Goal: Share content

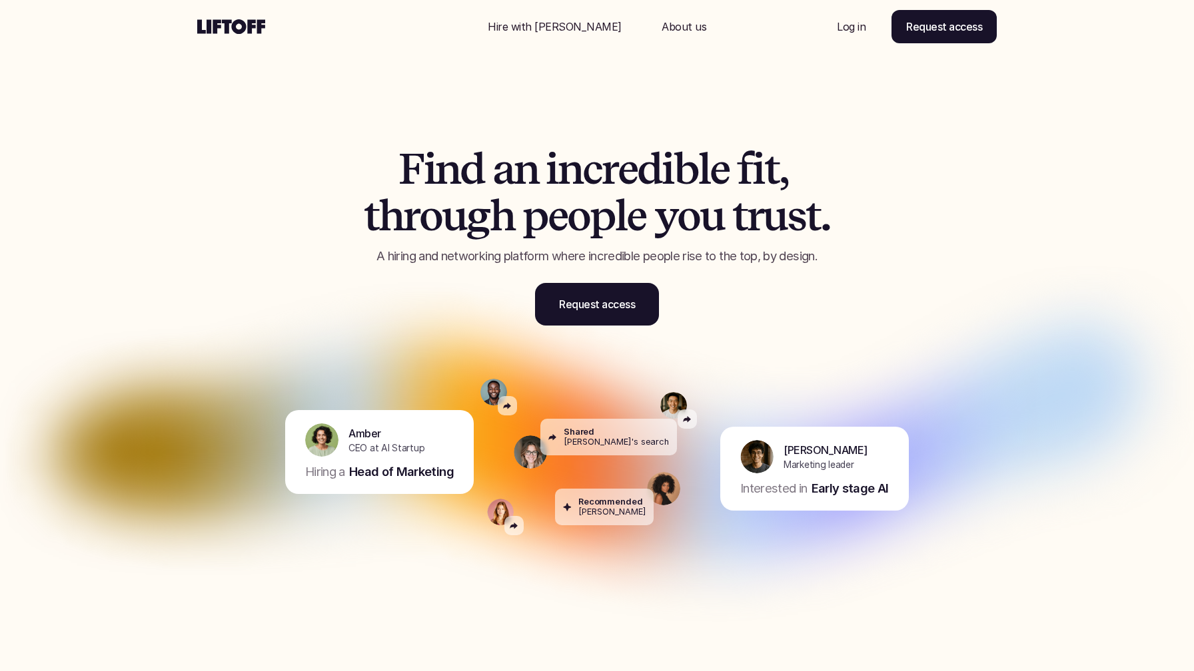
click at [516, 130] on div "F i n d a n i n c r e d i b l e f i t , t h r o u g h p e o p l e y o u t r u s…" at bounding box center [596, 226] width 799 height 267
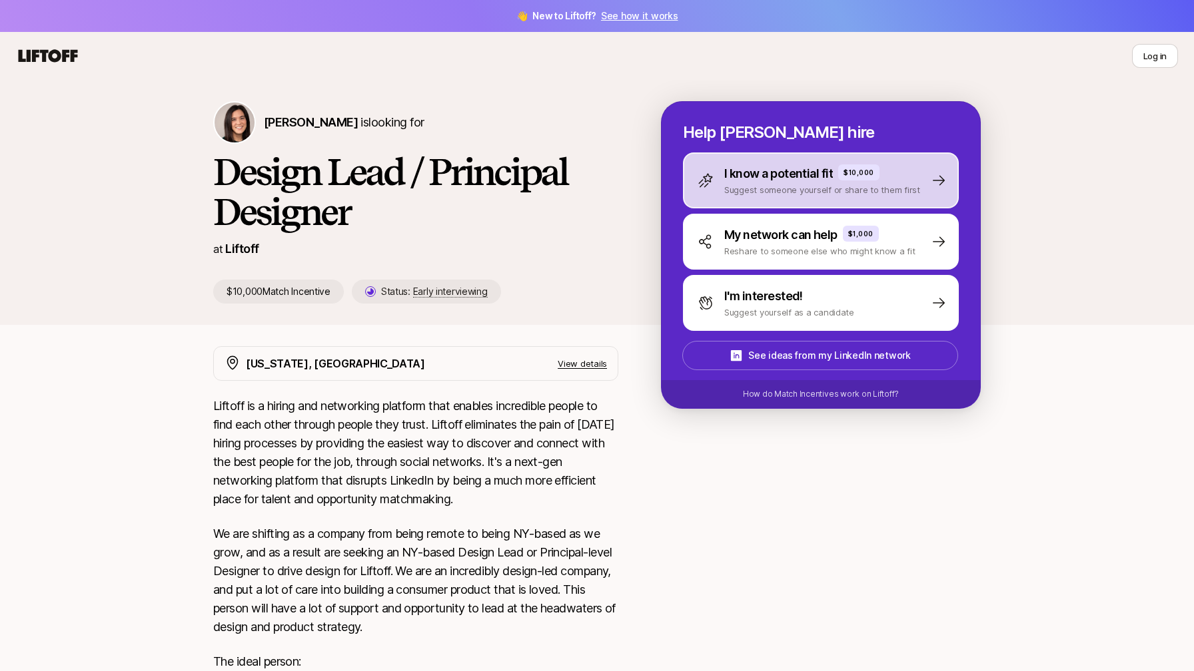
click at [767, 169] on p "I know a potential fit" at bounding box center [778, 174] width 109 height 19
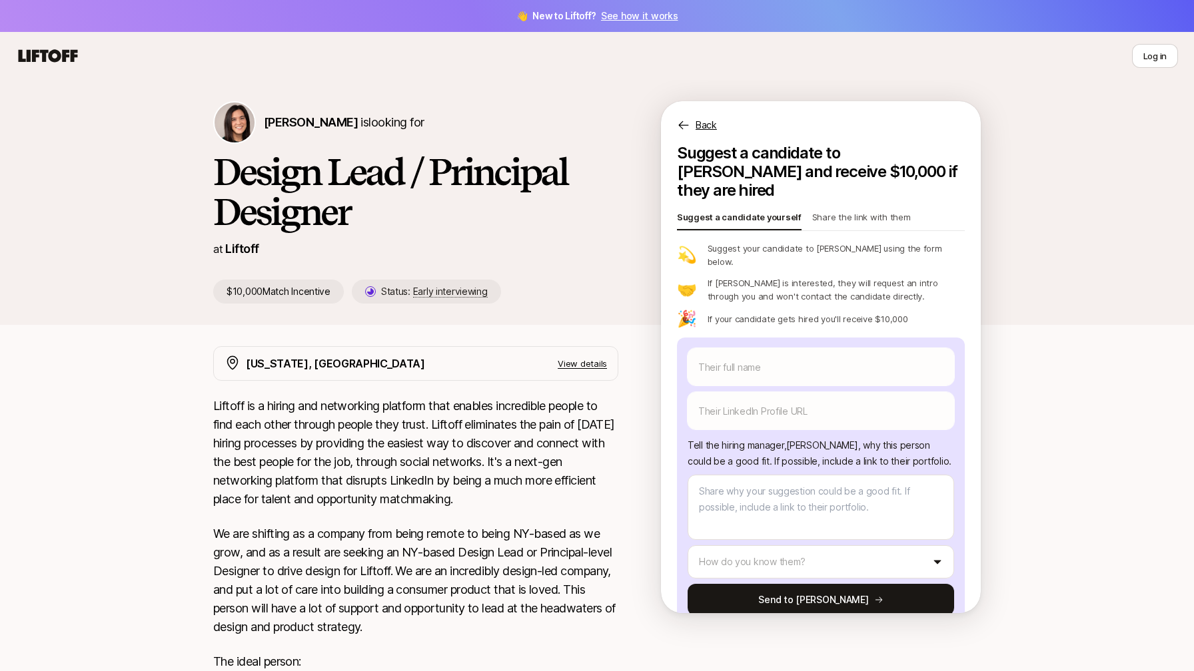
click at [855, 210] on p "Share the link with them" at bounding box center [861, 219] width 99 height 19
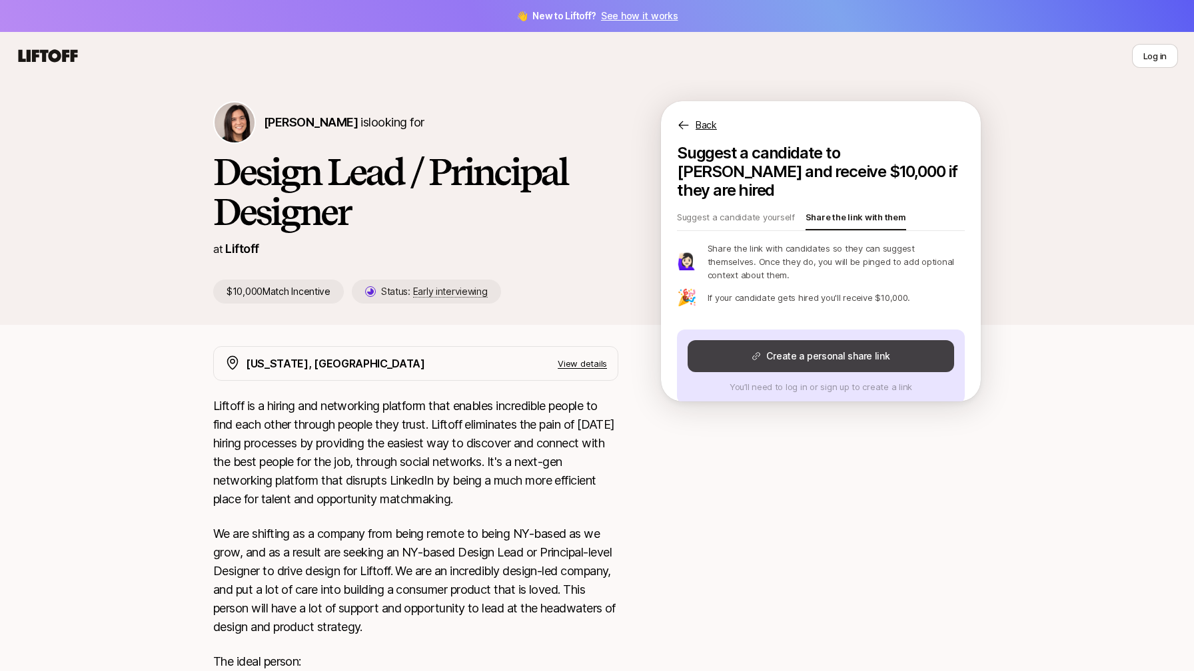
click at [837, 340] on button "Create a personal share link" at bounding box center [820, 356] width 266 height 32
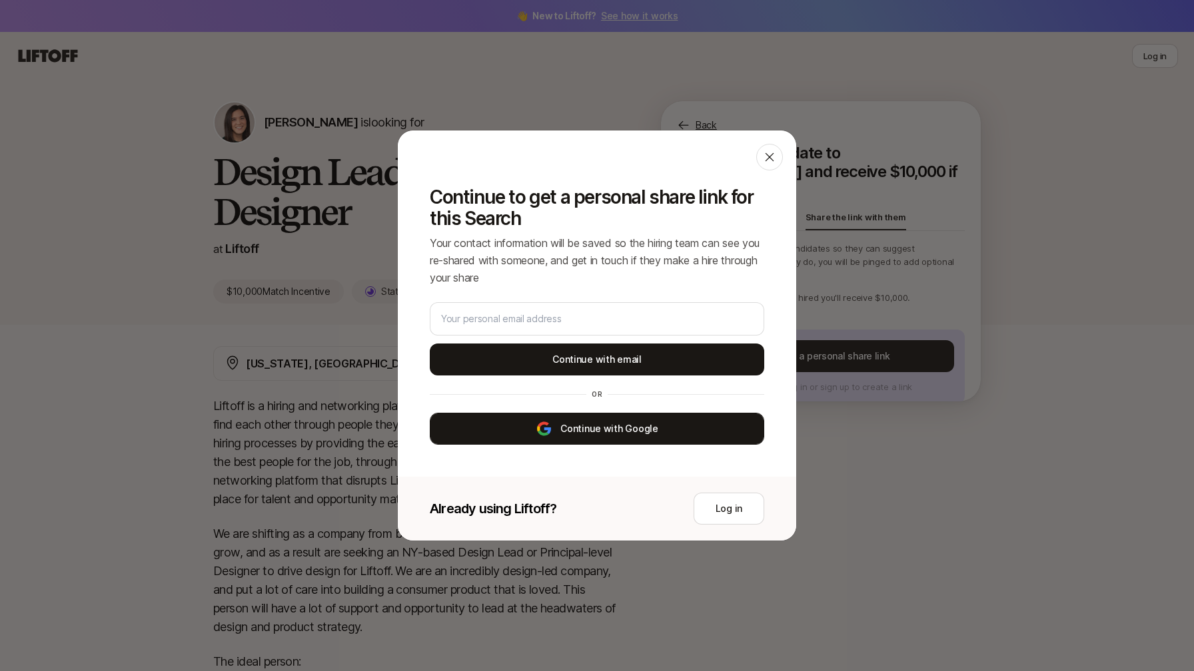
click at [642, 435] on button "Continue with Google" at bounding box center [597, 429] width 334 height 32
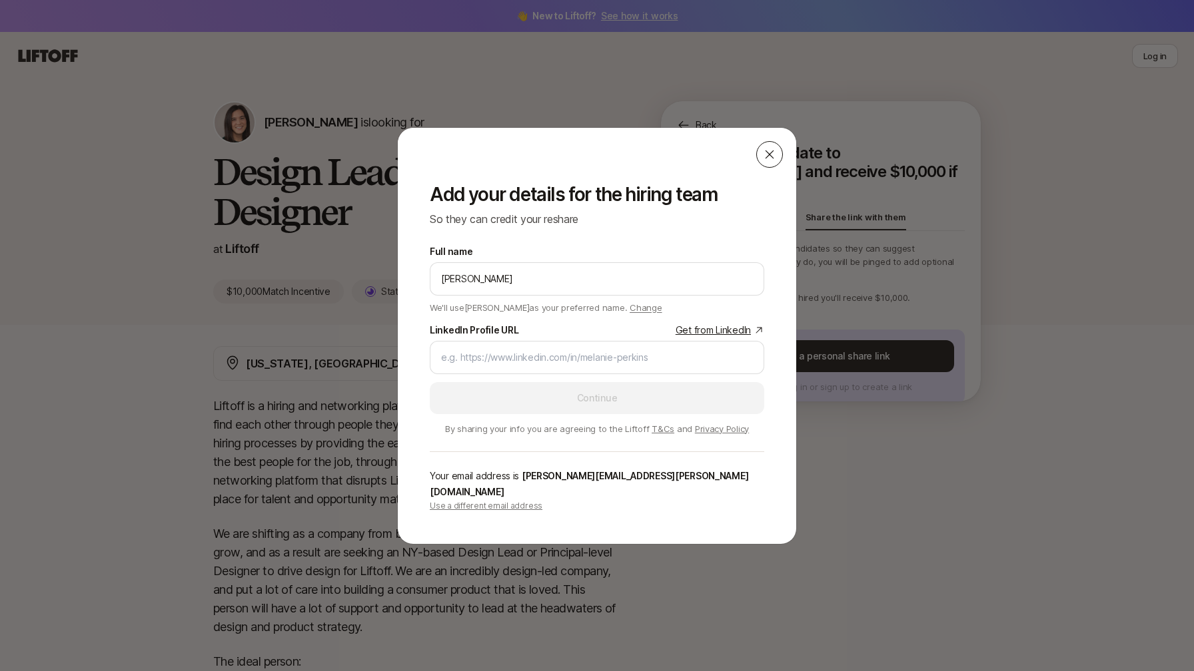
click at [774, 161] on icon at bounding box center [769, 154] width 13 height 13
type textarea "x"
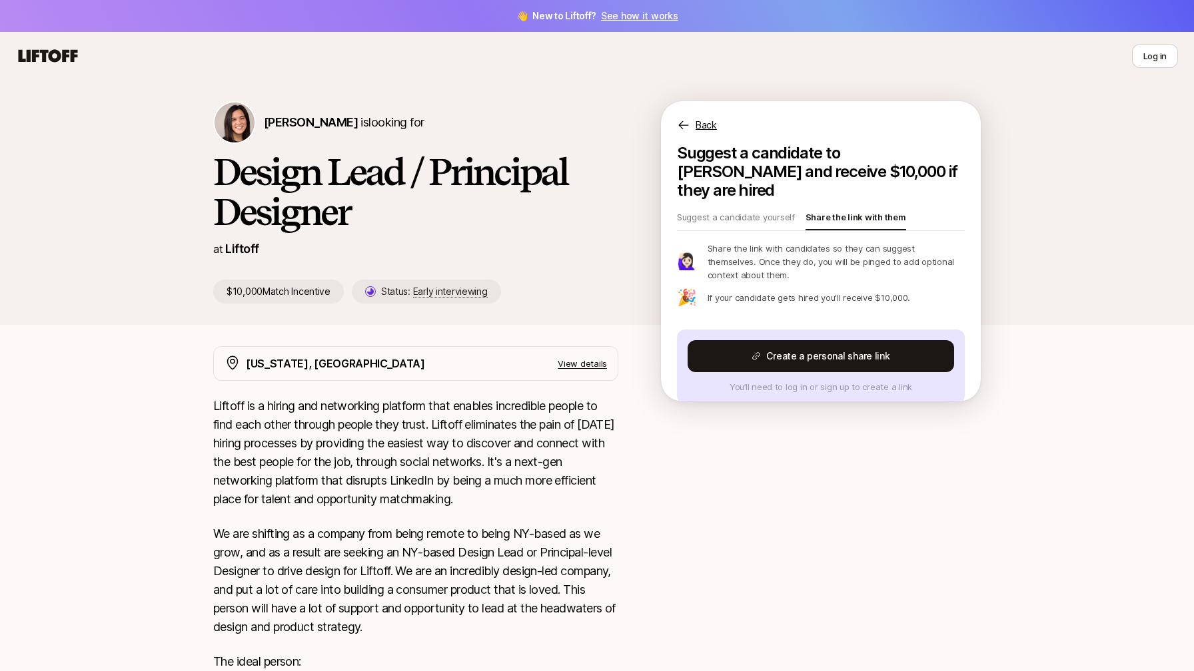
click at [1076, 273] on div "Eleanor Morgan is looking for Design Lead / Principal Designer at Liftoff $10,0…" at bounding box center [597, 202] width 1194 height 245
